Goal: Task Accomplishment & Management: Use online tool/utility

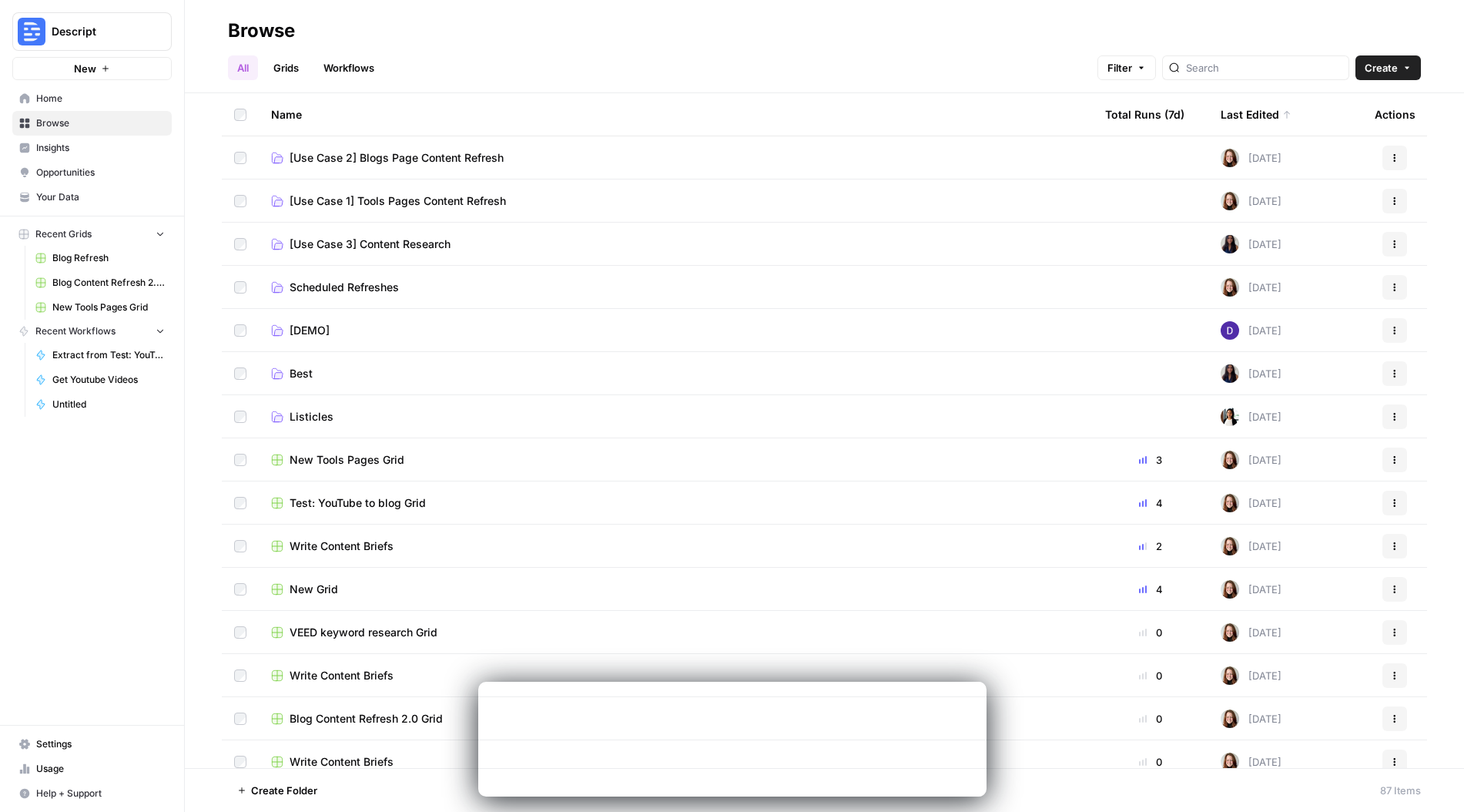
click at [300, 70] on link "Grids" at bounding box center [285, 68] width 44 height 25
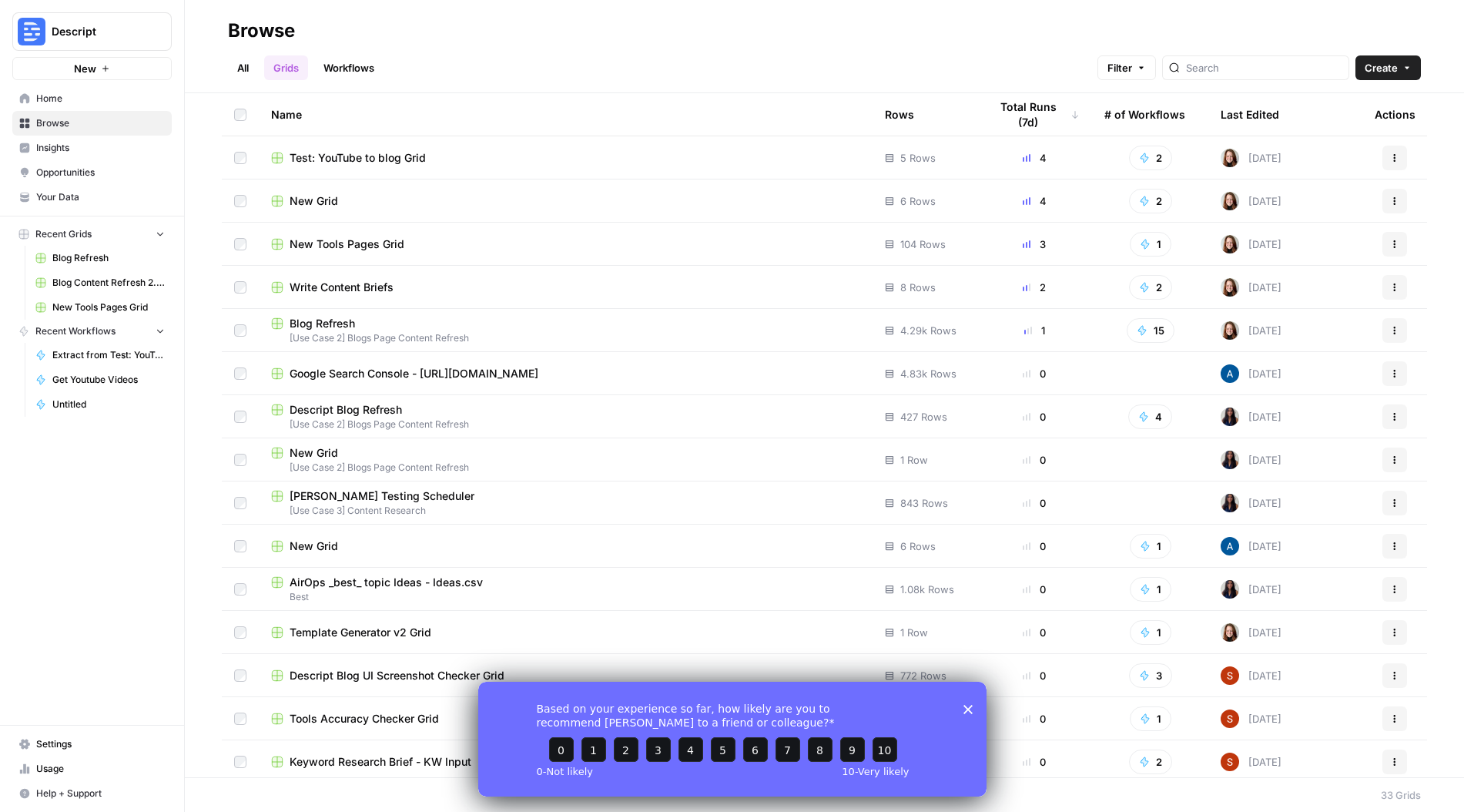
click at [324, 153] on span "Test: YouTube to blog Grid" at bounding box center [358, 157] width 136 height 15
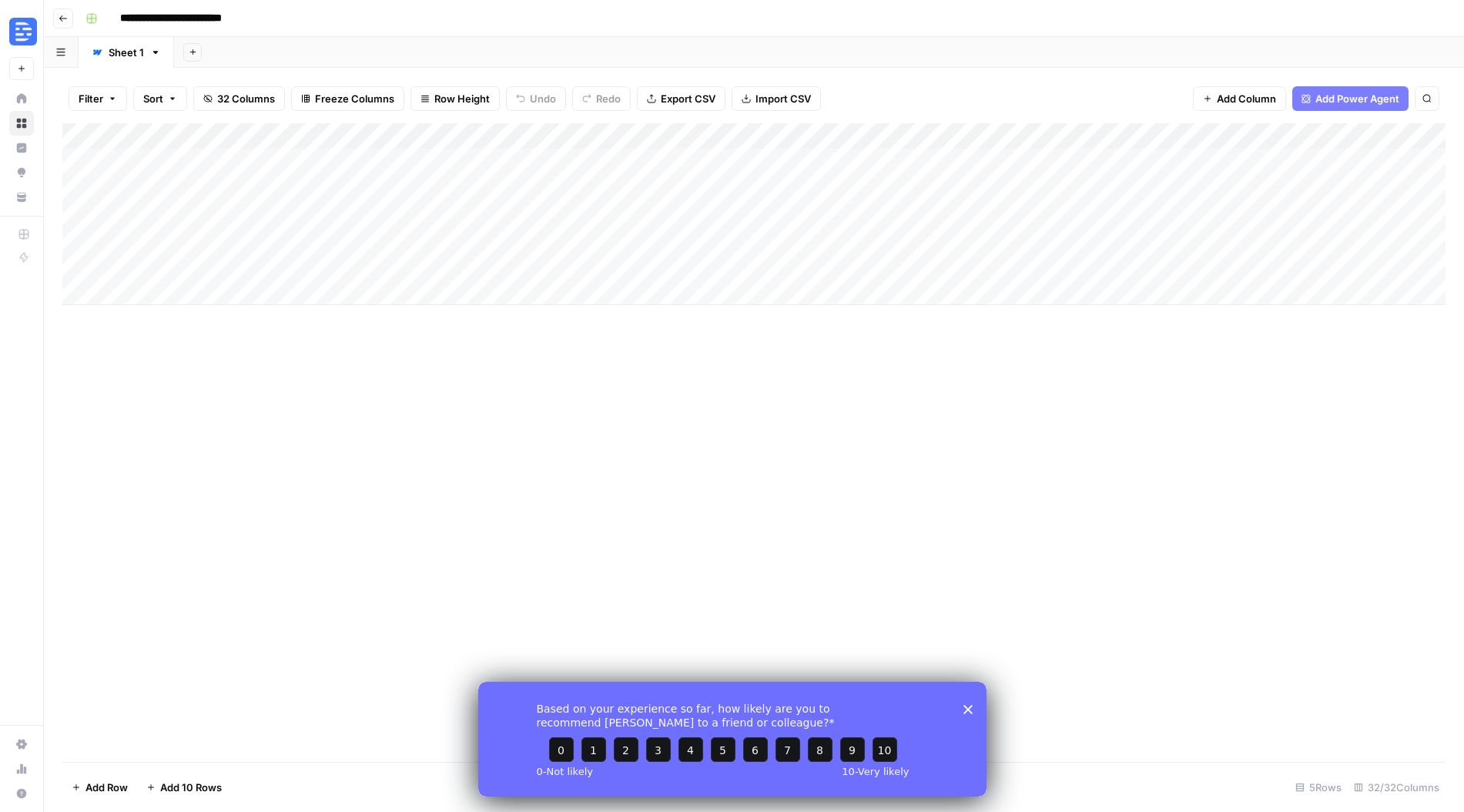
click at [70, 25] on button "Go back" at bounding box center [63, 18] width 20 height 20
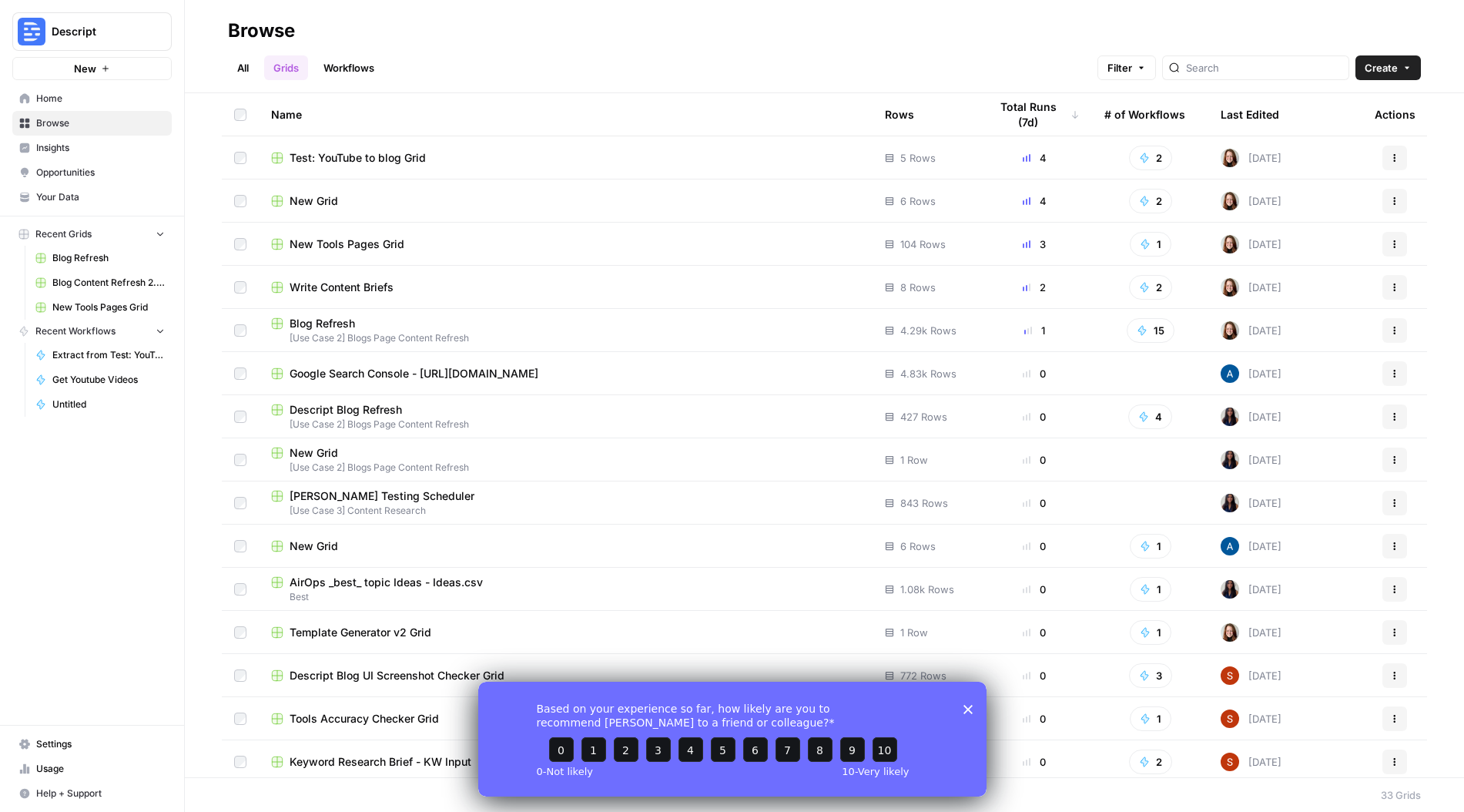
click at [319, 190] on td "New Grid" at bounding box center [565, 200] width 614 height 42
click at [313, 197] on span "New Grid" at bounding box center [314, 200] width 48 height 15
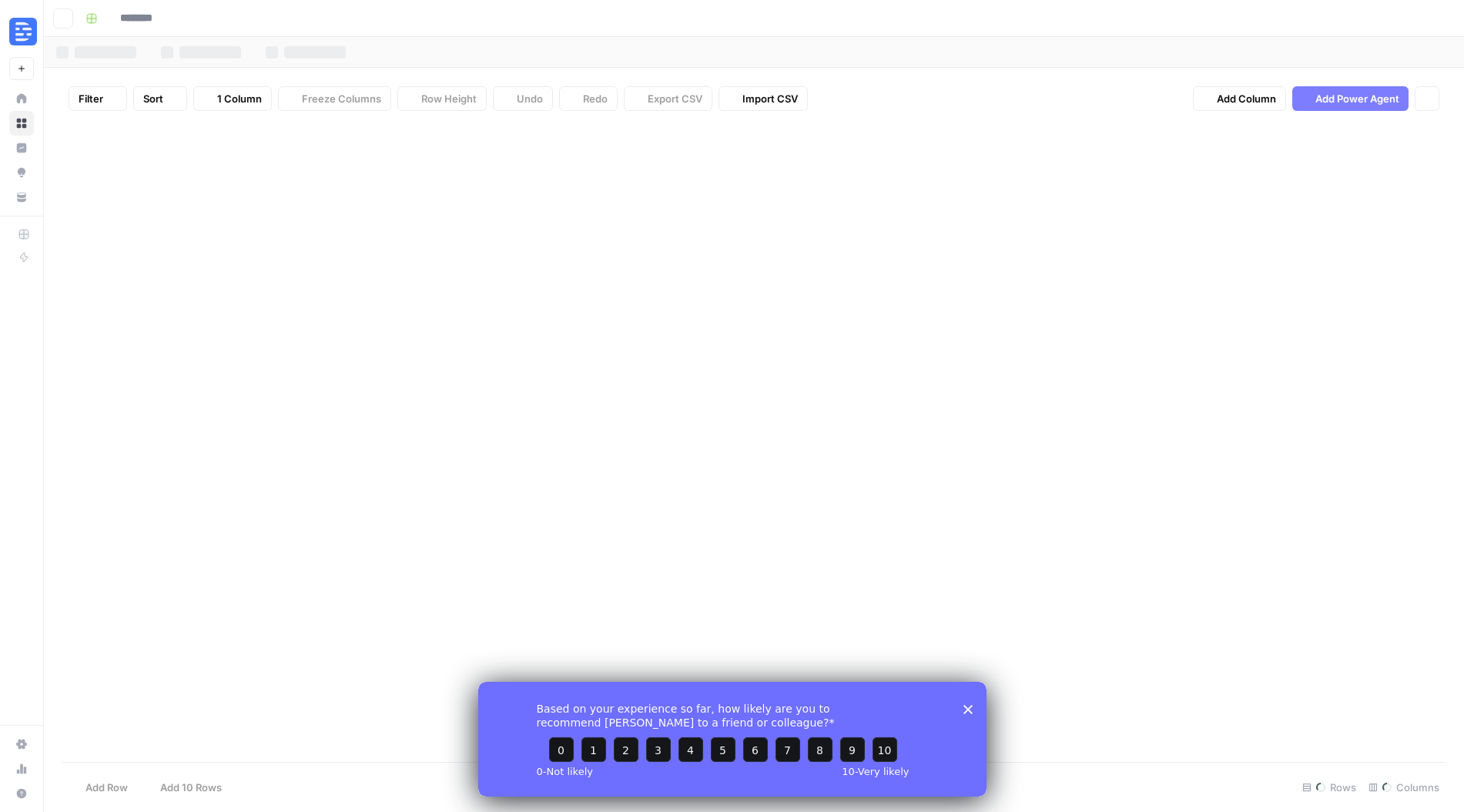
type input "********"
click at [63, 20] on icon "button" at bounding box center [63, 19] width 9 height 9
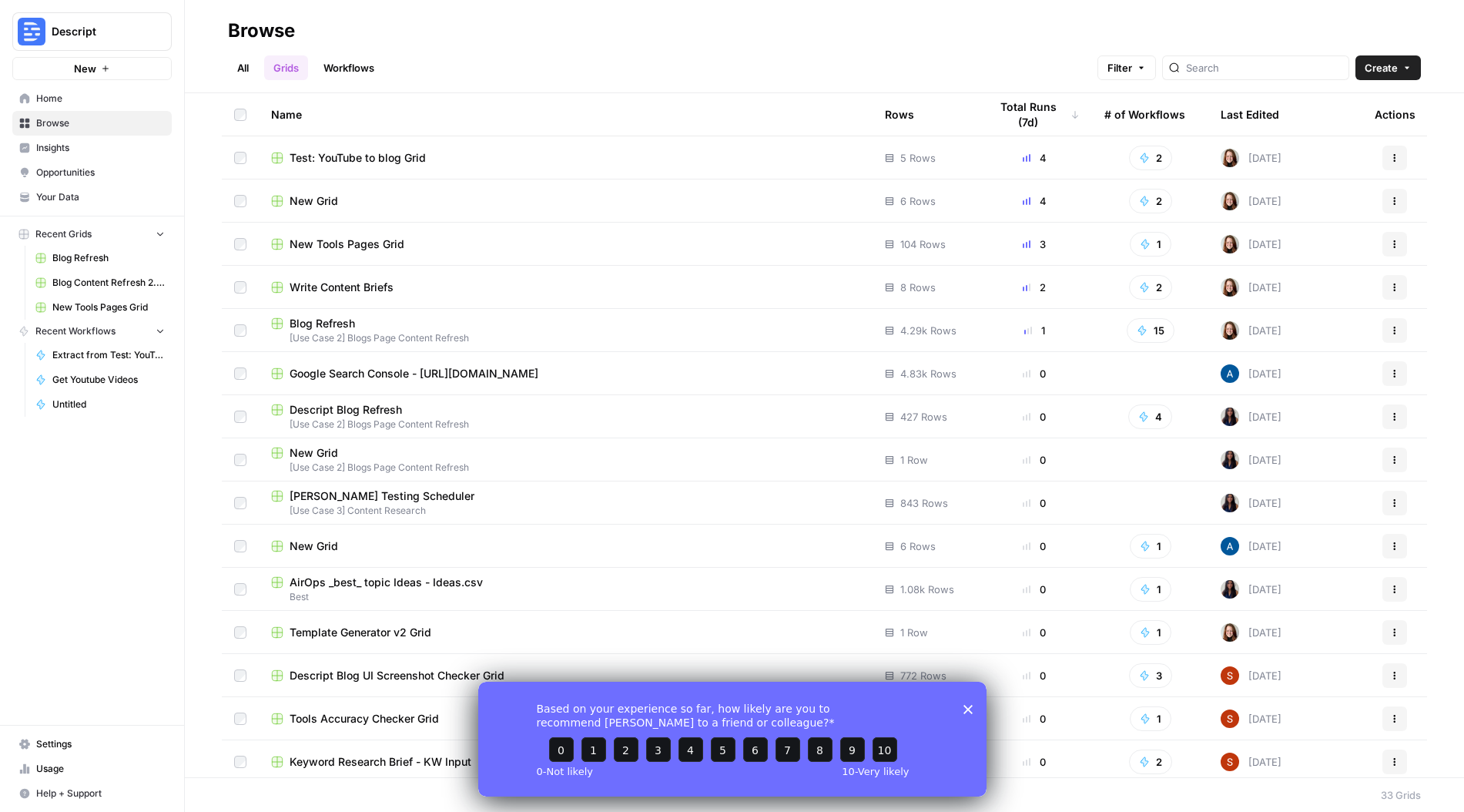
click at [373, 247] on span "New Tools Pages Grid" at bounding box center [347, 243] width 114 height 15
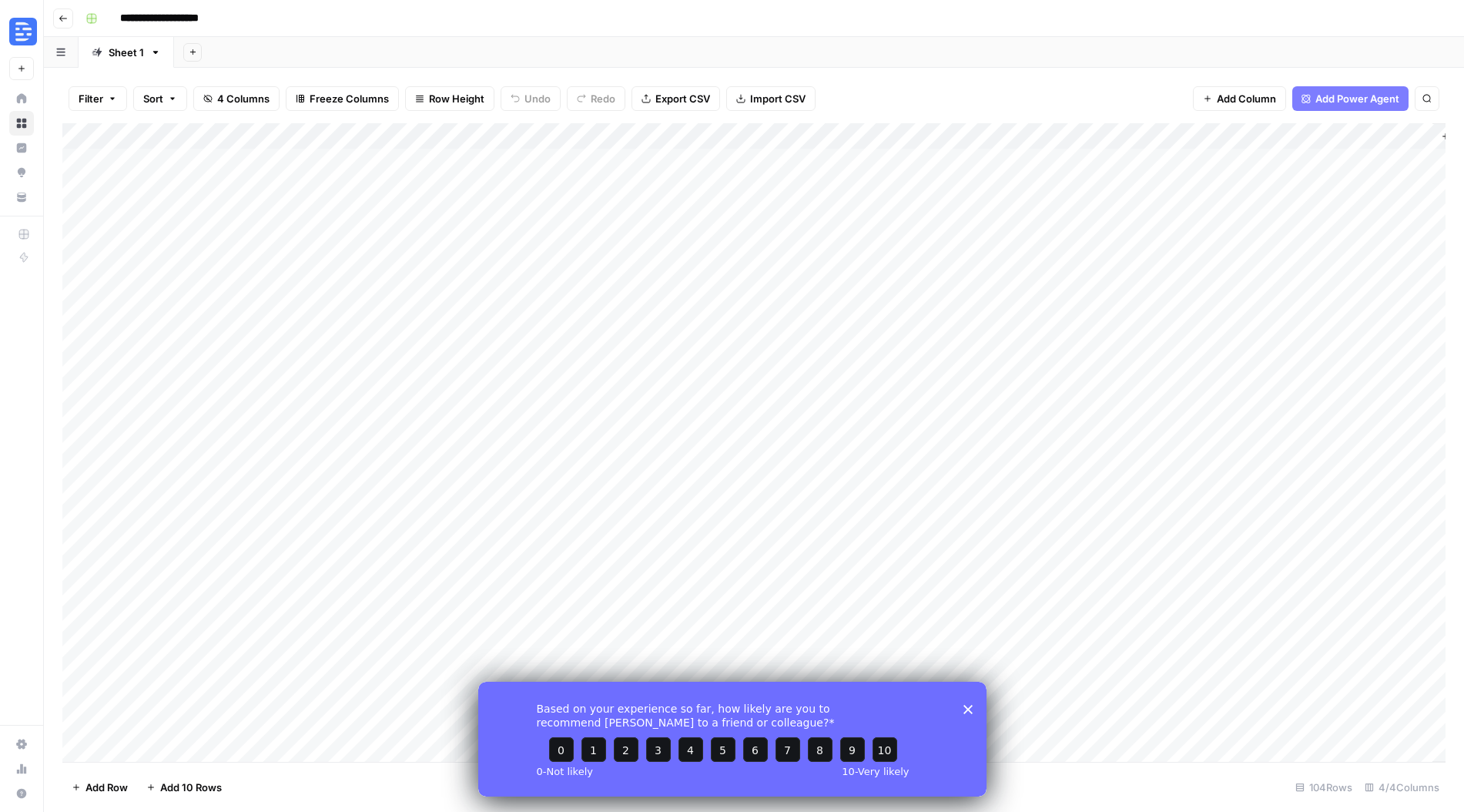
click at [971, 705] on polygon "Close survey" at bounding box center [967, 708] width 9 height 9
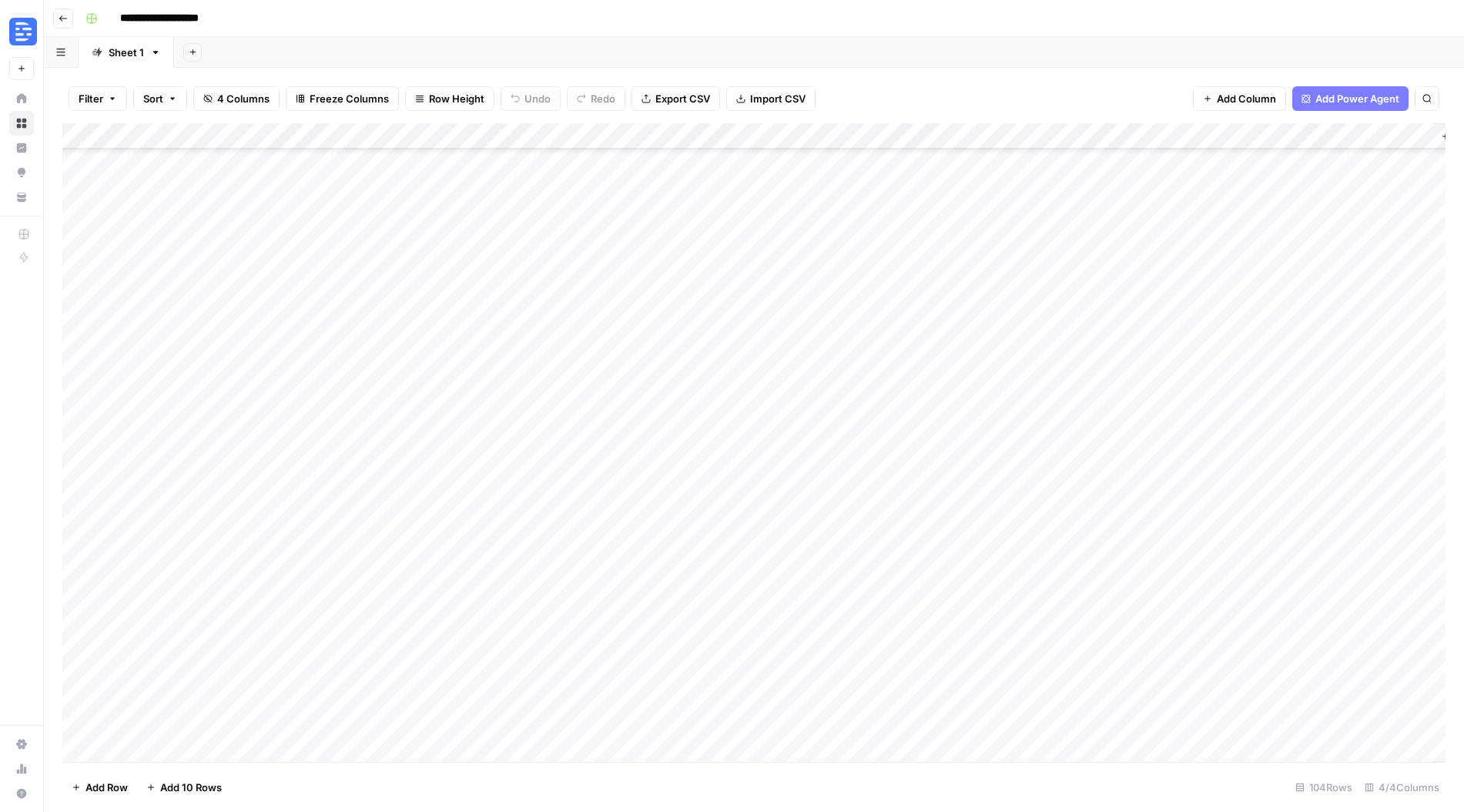
scroll to position [2136, 0]
drag, startPoint x: 223, startPoint y: 678, endPoint x: 238, endPoint y: 732, distance: 56.0
click at [238, 732] on div "Add Column" at bounding box center [754, 443] width 1384 height 639
